Goal: Navigation & Orientation: Find specific page/section

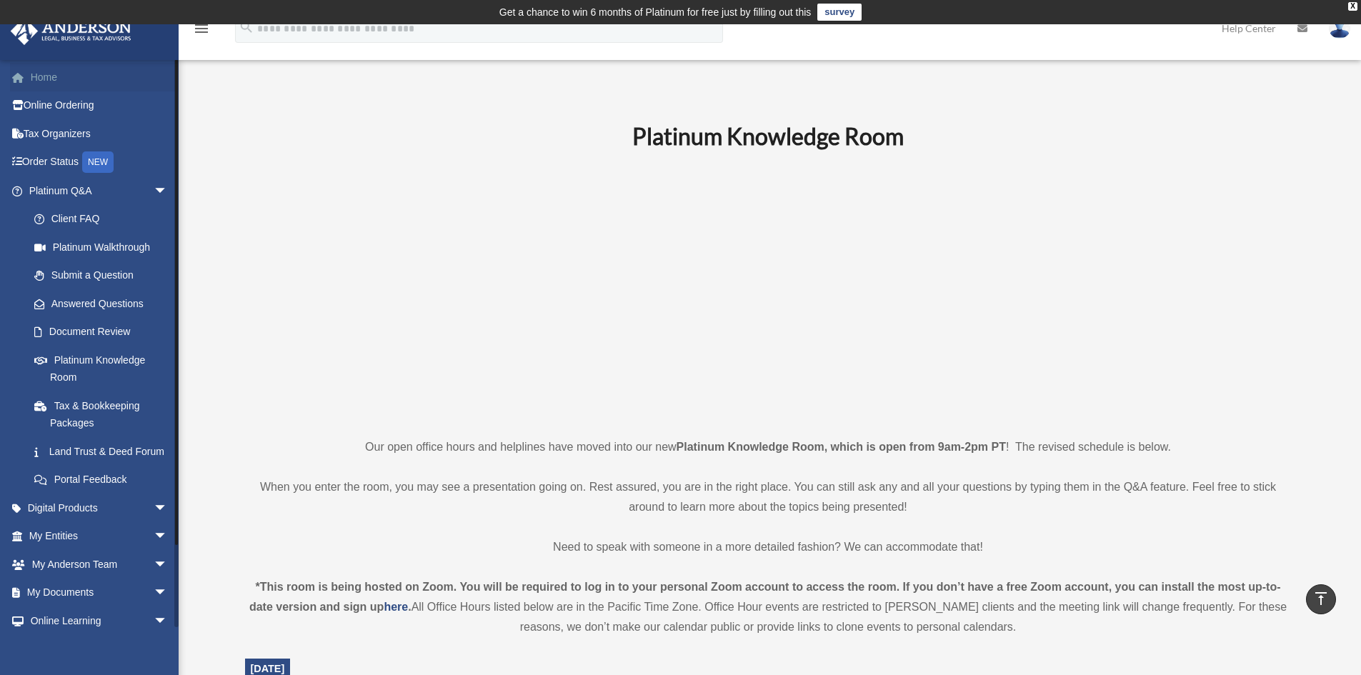
scroll to position [357, 0]
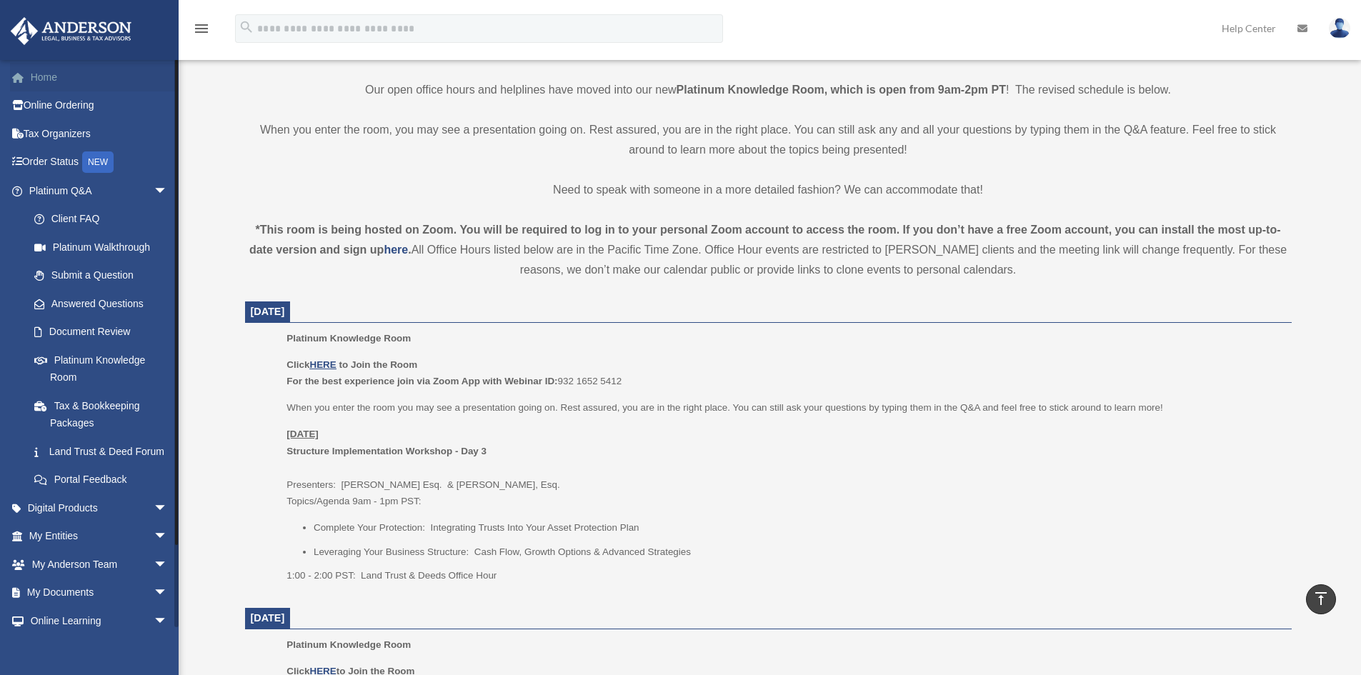
click at [46, 70] on link "Home" at bounding box center [99, 77] width 179 height 29
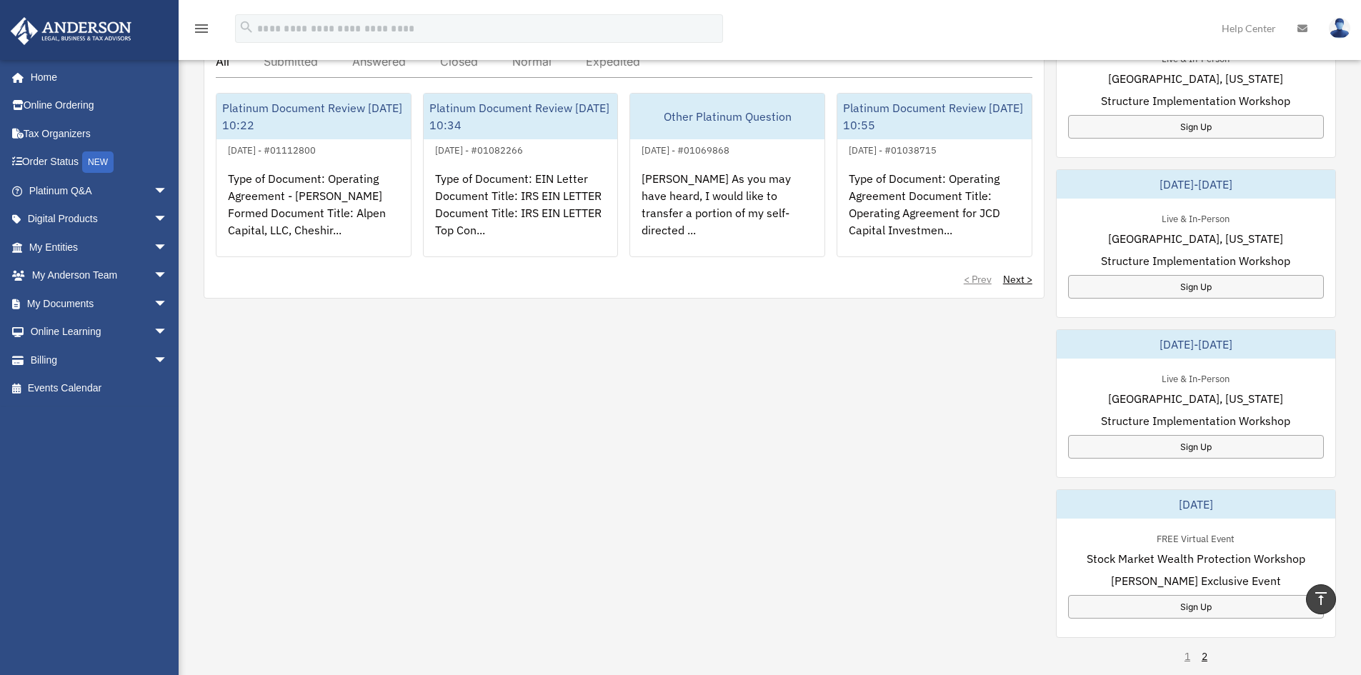
scroll to position [571, 0]
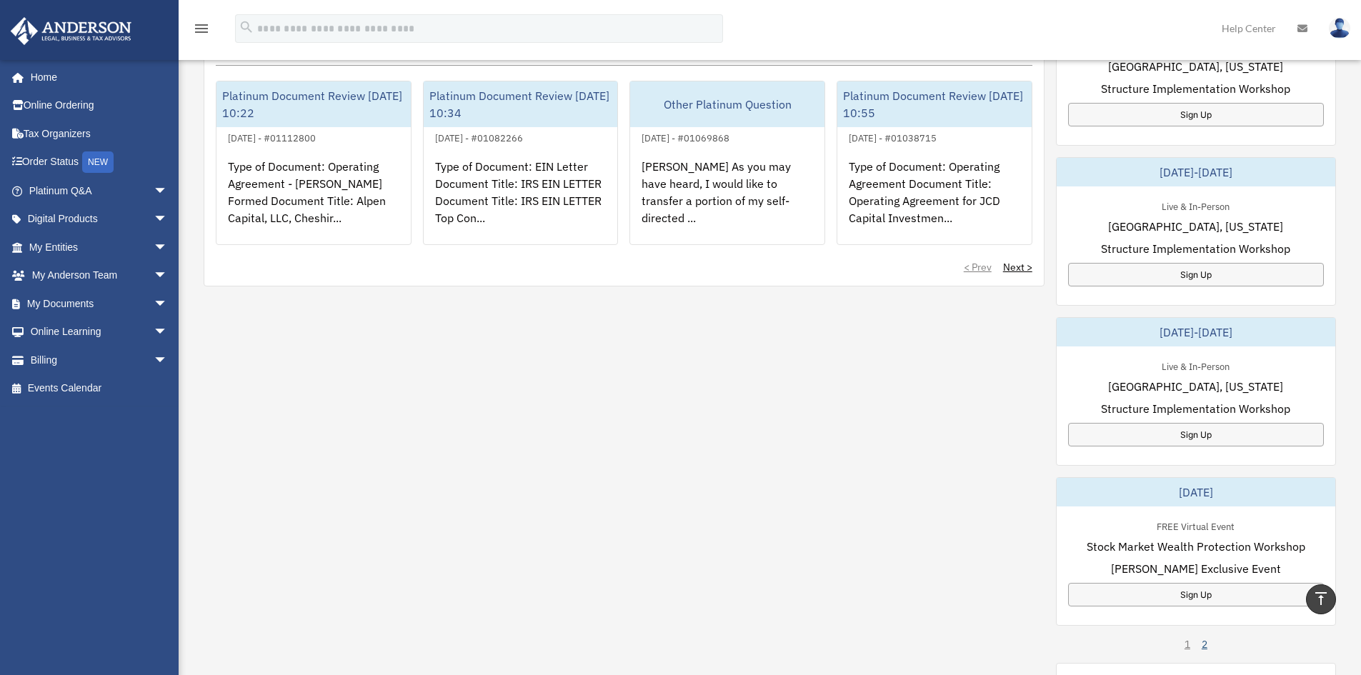
click at [1204, 648] on link "2" at bounding box center [1204, 644] width 6 height 14
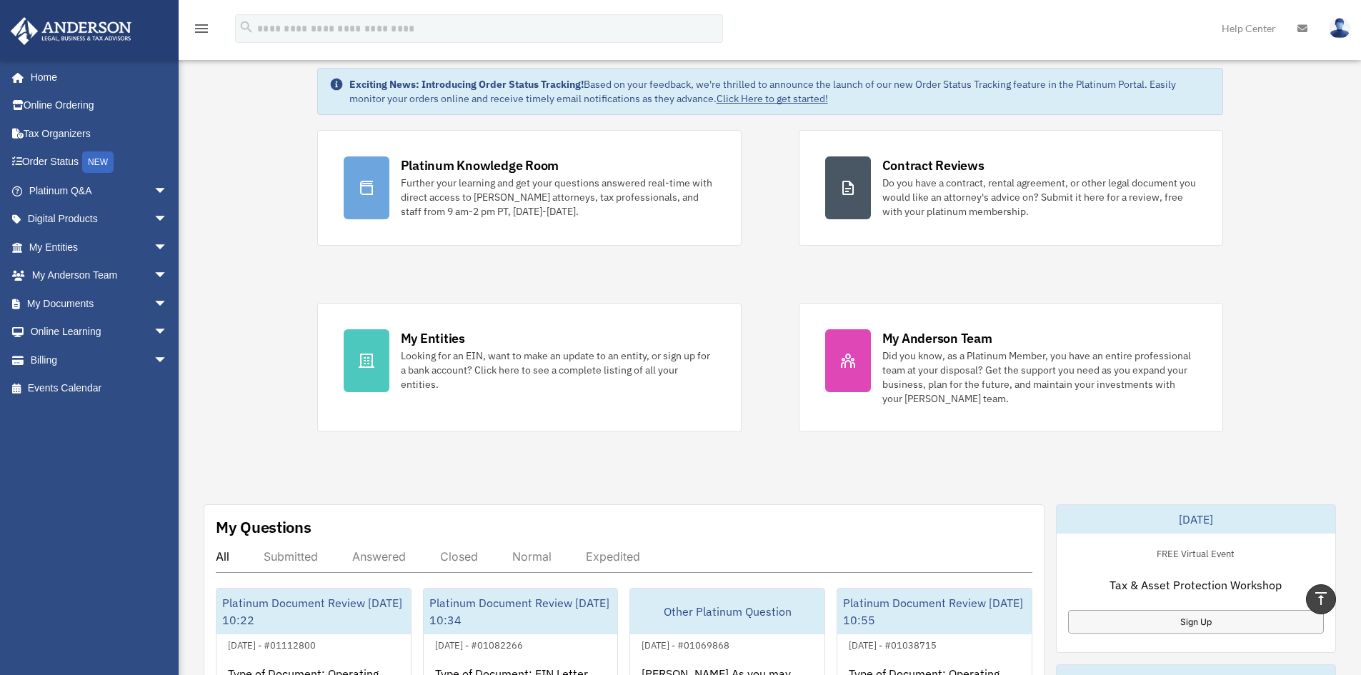
scroll to position [0, 0]
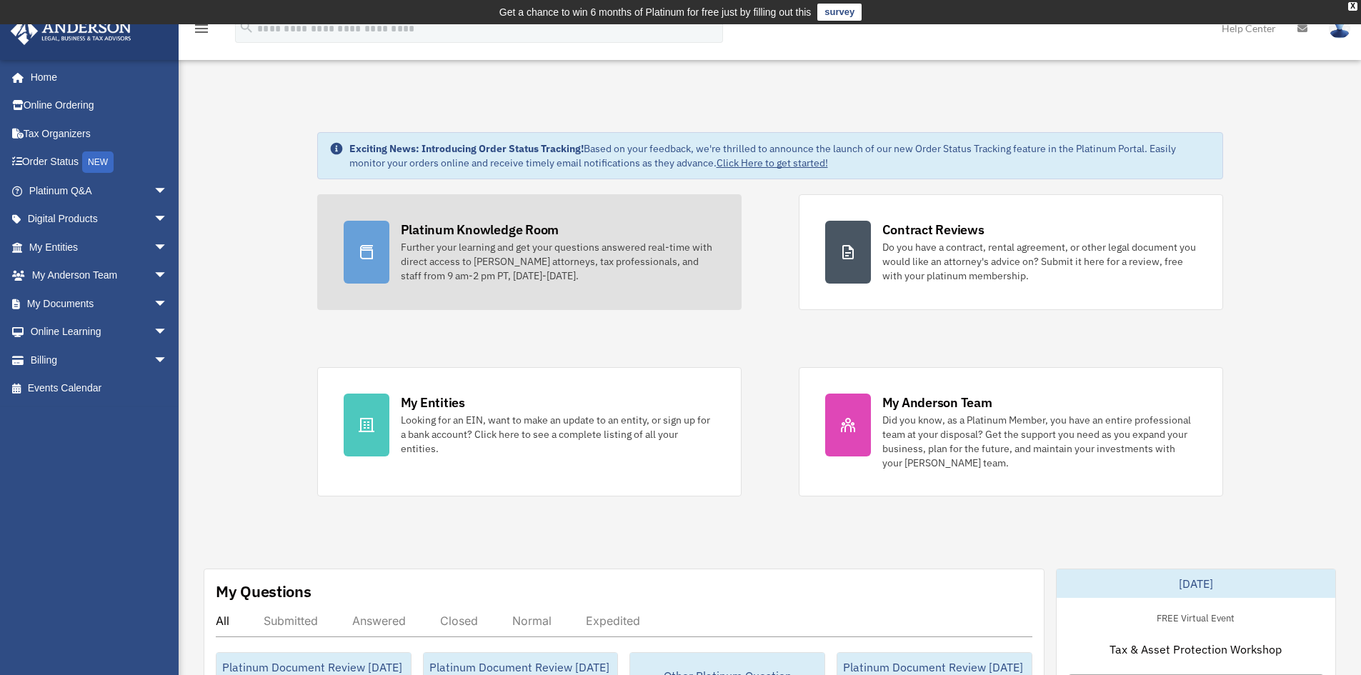
click at [532, 236] on div "Platinum Knowledge Room" at bounding box center [480, 230] width 159 height 18
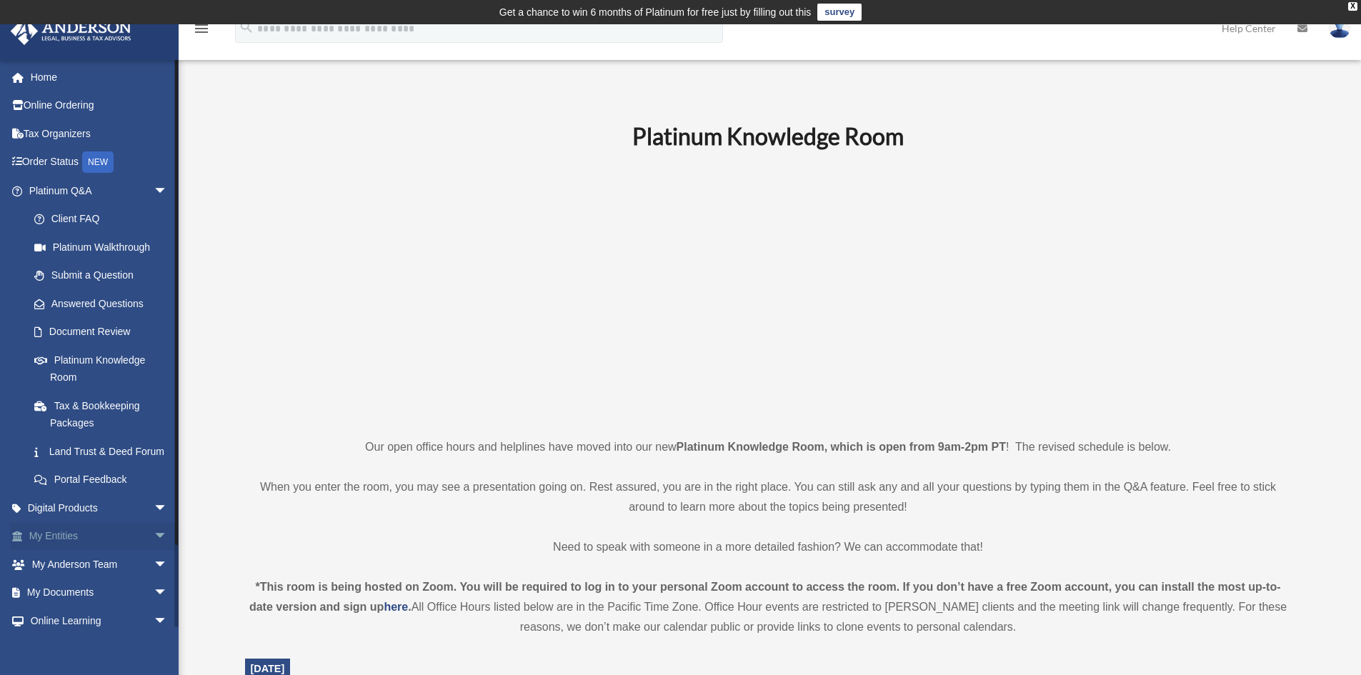
click at [154, 551] on span "arrow_drop_down" at bounding box center [168, 536] width 29 height 29
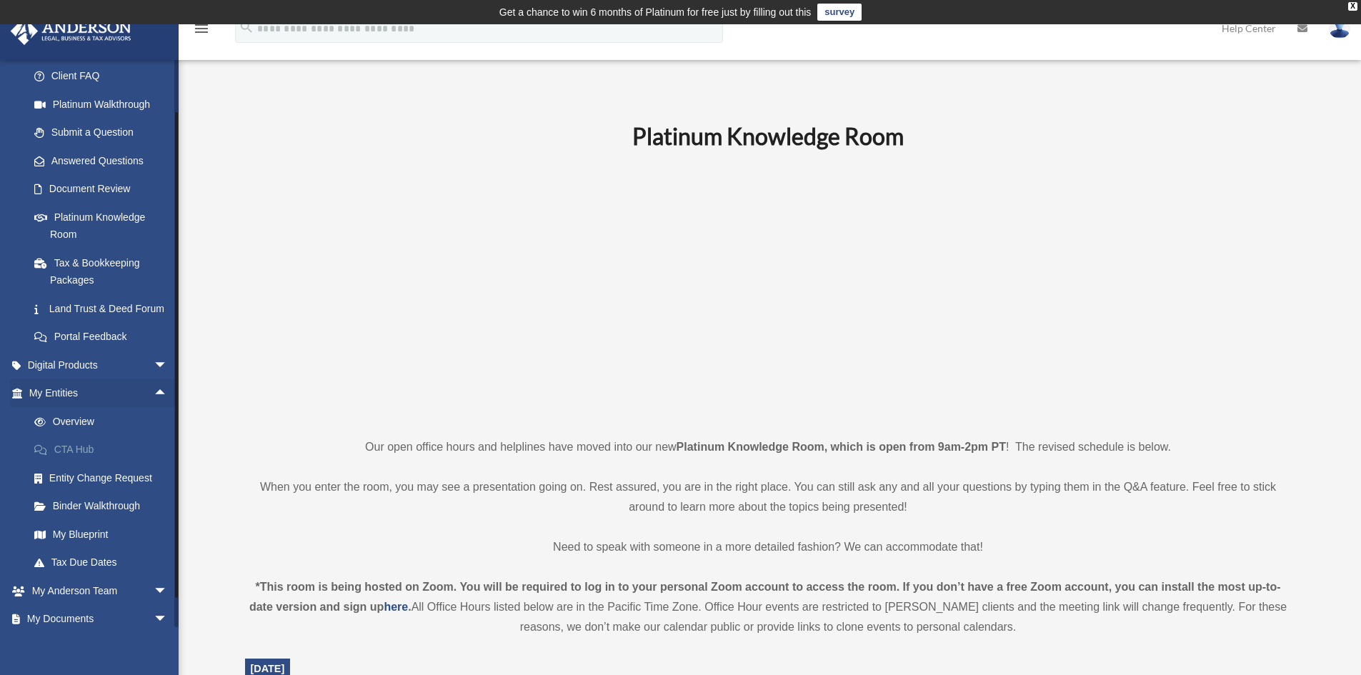
scroll to position [214, 0]
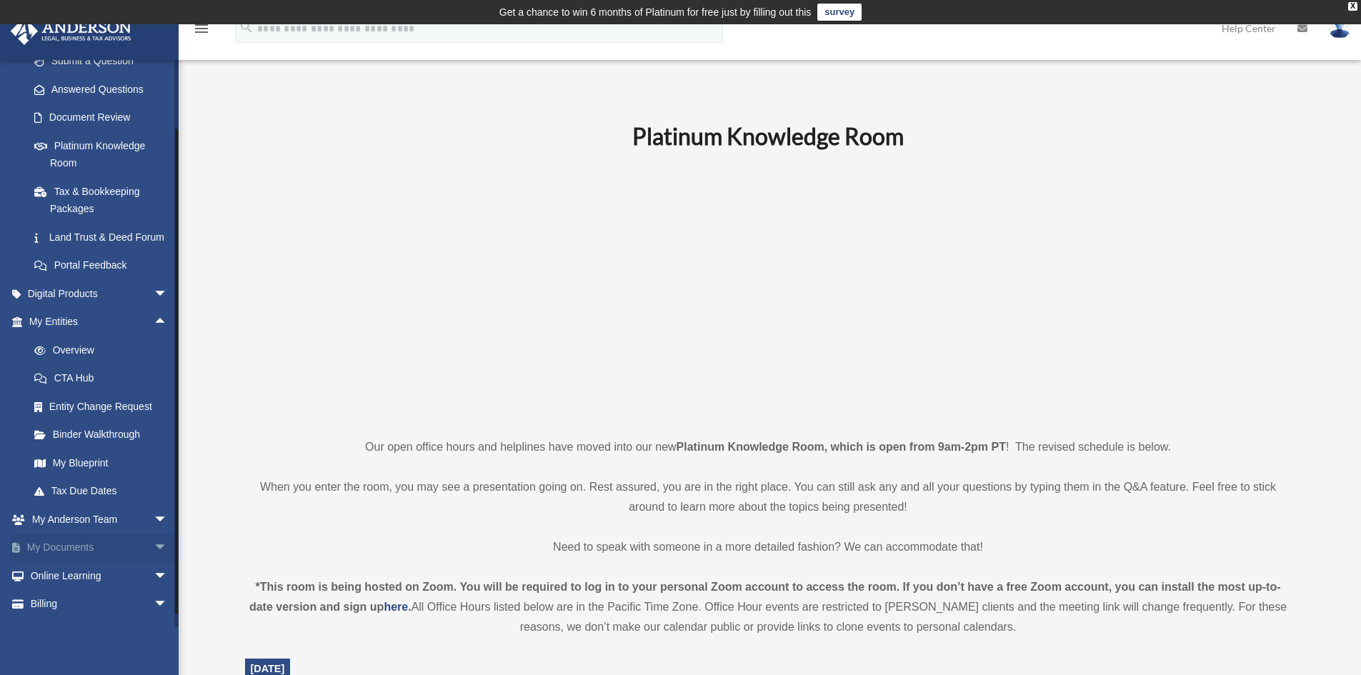
click at [154, 561] on span "arrow_drop_down" at bounding box center [168, 548] width 29 height 29
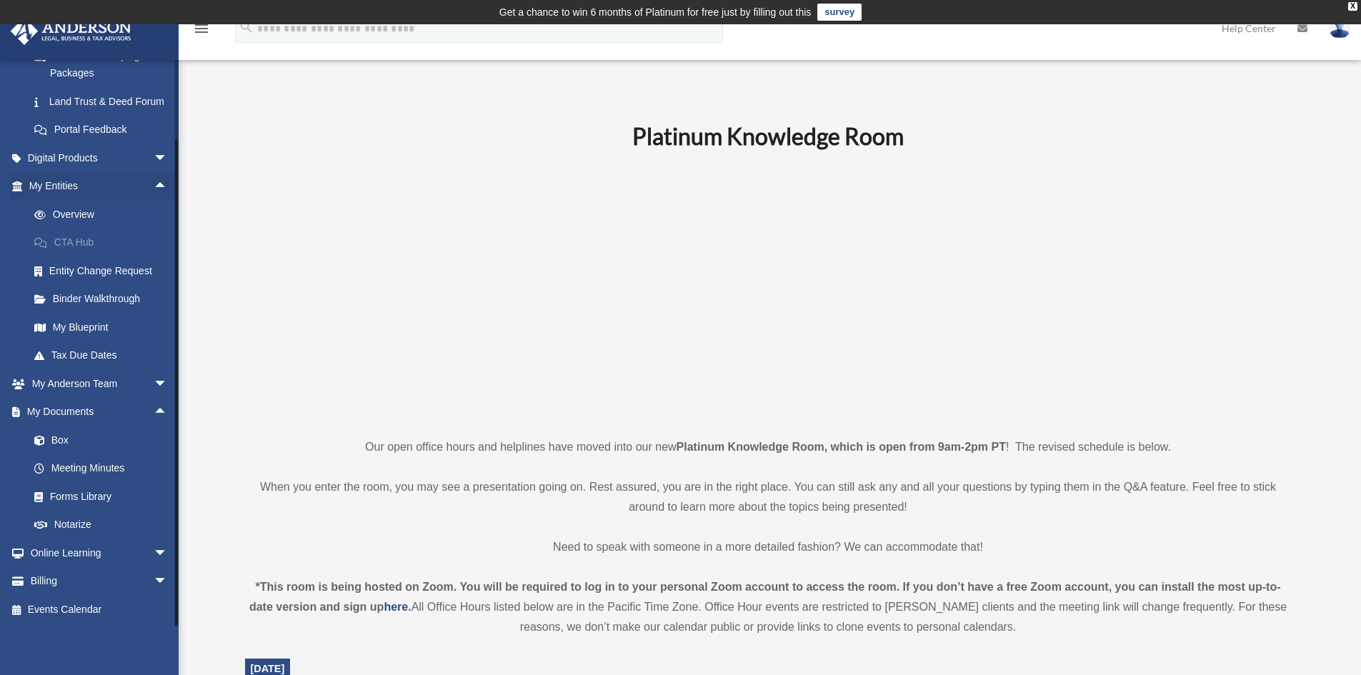
scroll to position [367, 0]
